Goal: Task Accomplishment & Management: Manage account settings

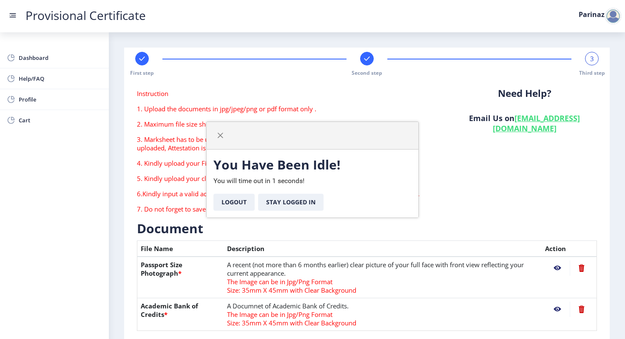
scroll to position [12, 0]
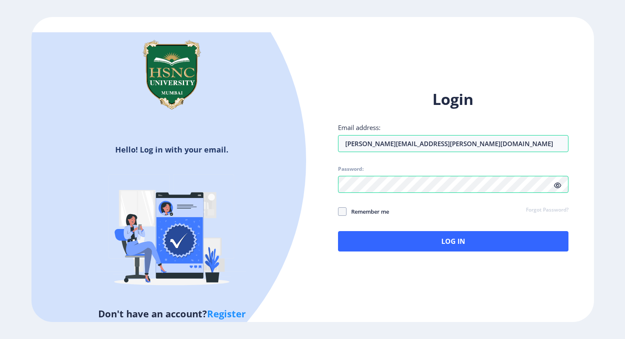
click at [342, 216] on label "Remember me" at bounding box center [363, 212] width 51 height 10
click at [338, 212] on input "Remember me" at bounding box center [338, 212] width 0 height 0
checkbox input "true"
type input "[EMAIL_ADDRESS][PERSON_NAME][DOMAIN_NAME]"
click at [558, 184] on icon at bounding box center [557, 185] width 7 height 6
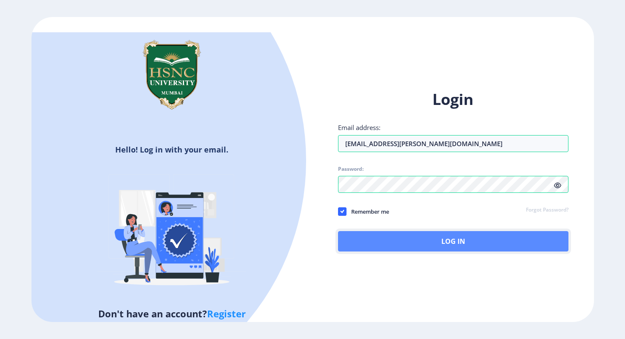
click at [482, 239] on button "Log In" at bounding box center [453, 241] width 230 height 20
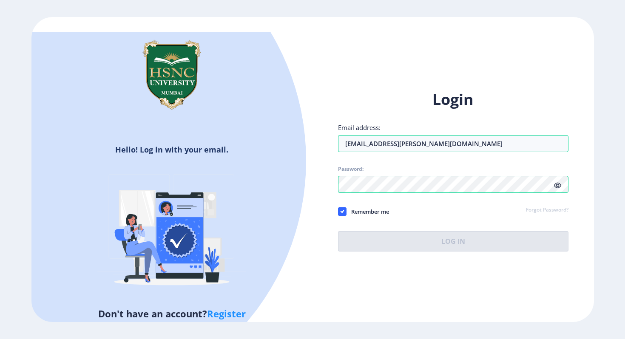
click at [482, 218] on div "Remember me Forgot Password?" at bounding box center [453, 212] width 230 height 11
